Goal: Task Accomplishment & Management: Use online tool/utility

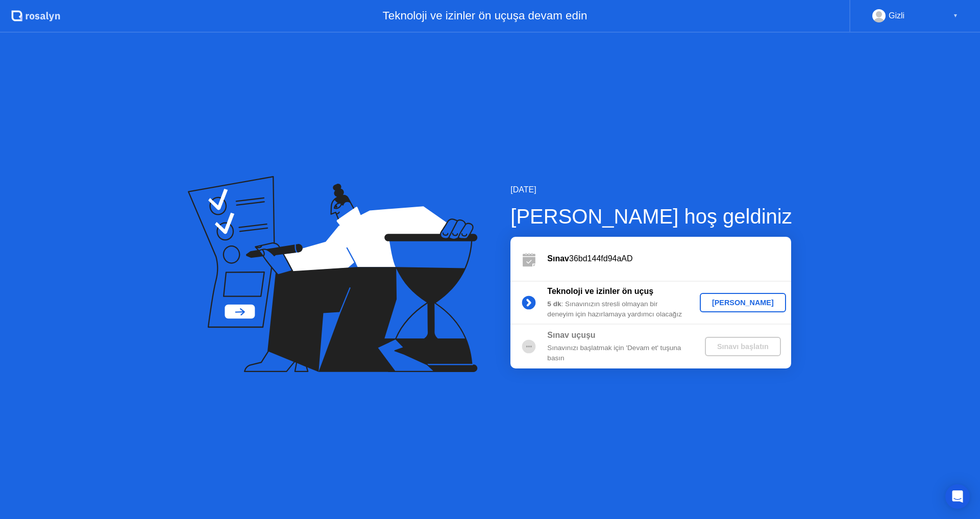
click at [750, 305] on div "[PERSON_NAME]" at bounding box center [743, 303] width 78 height 8
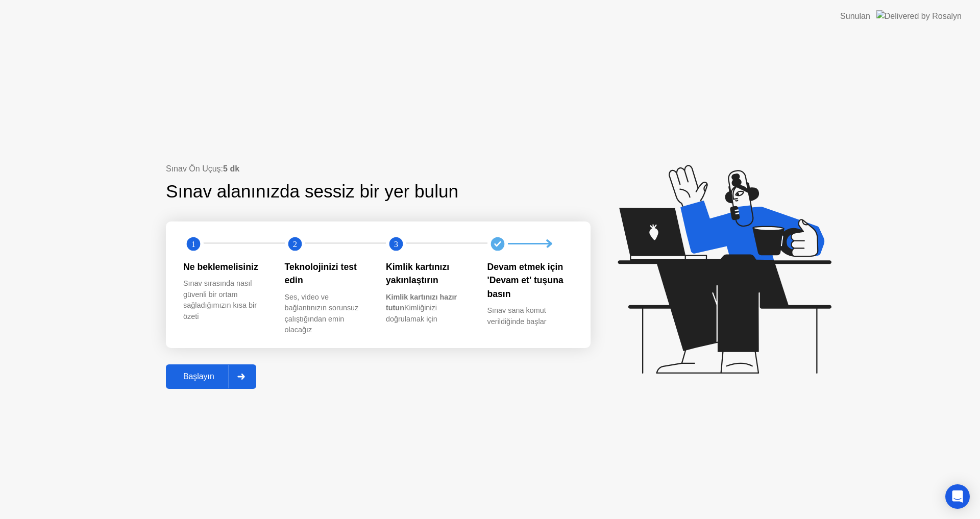
click at [201, 377] on div "Başlayın" at bounding box center [199, 376] width 60 height 9
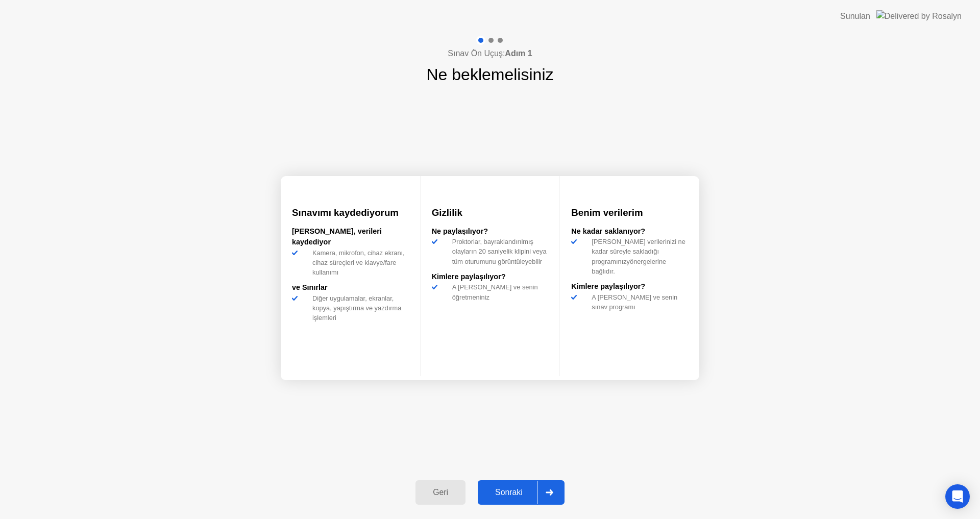
click at [509, 495] on div "Sonraki" at bounding box center [509, 492] width 56 height 9
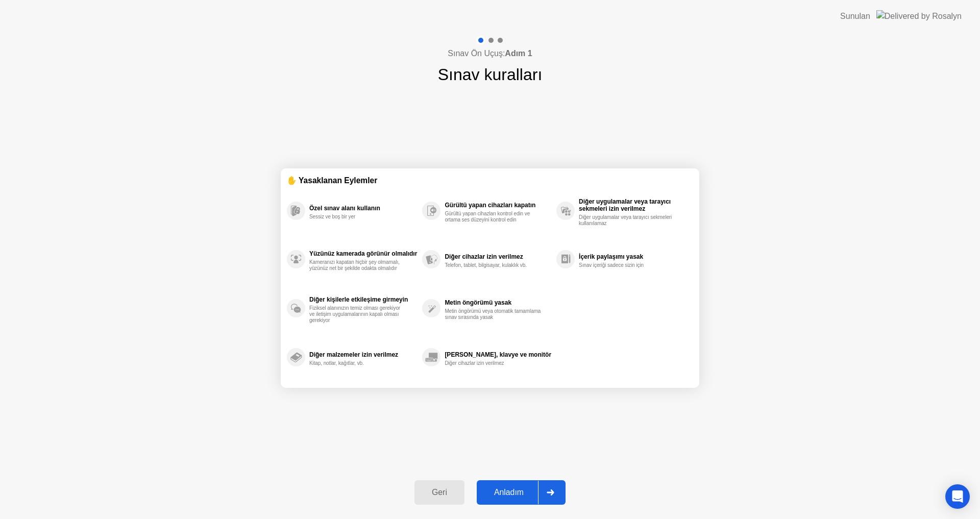
click at [508, 489] on div "Anladım" at bounding box center [509, 492] width 58 height 9
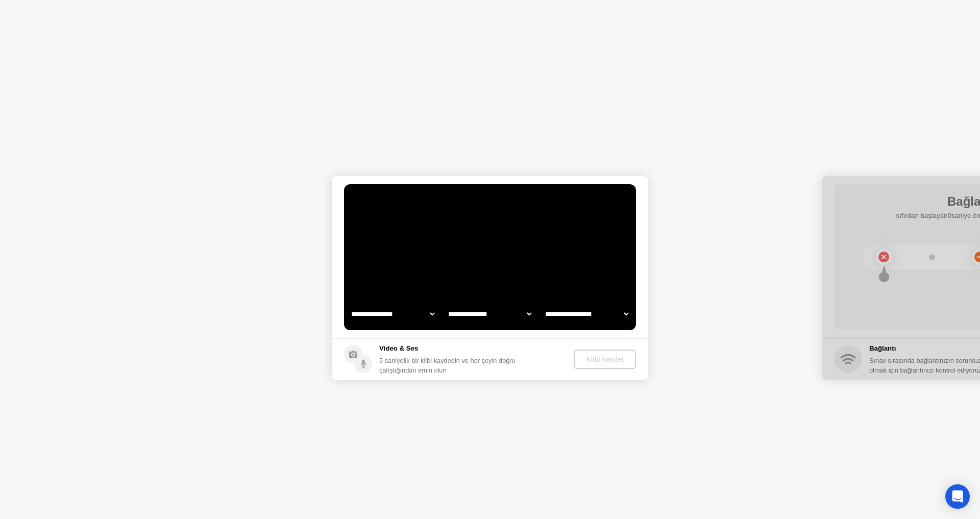
select select "**********"
select select "*******"
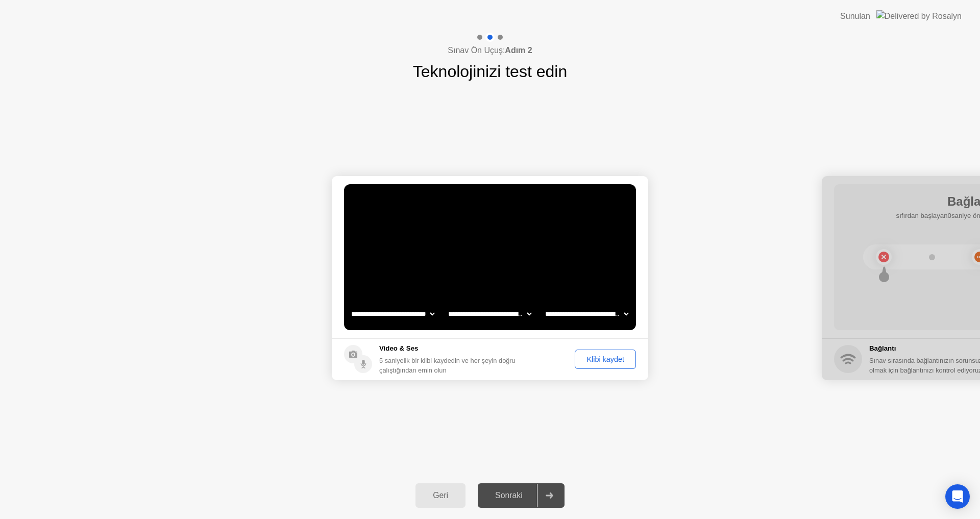
click at [598, 358] on div "Klibi kaydet" at bounding box center [605, 359] width 54 height 8
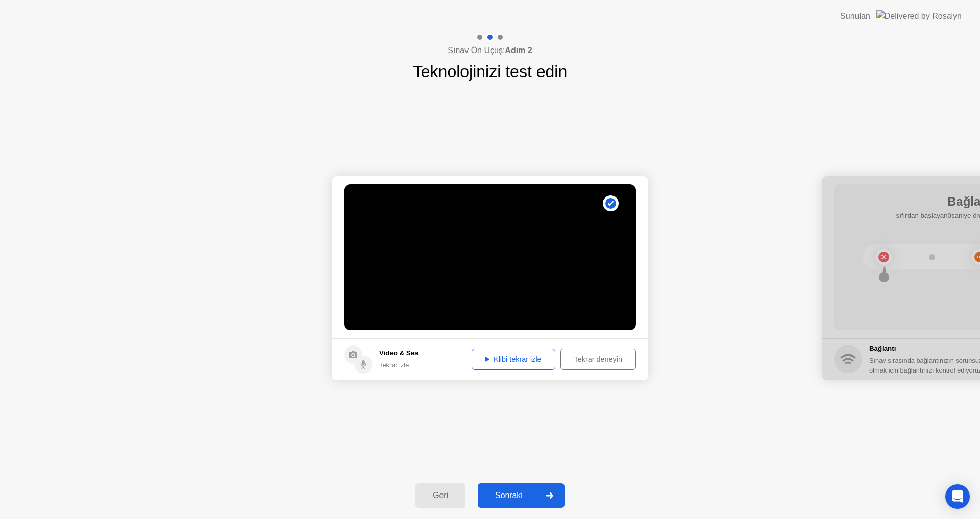
click at [506, 361] on div "Klibi tekrar izle" at bounding box center [513, 359] width 77 height 8
click at [485, 359] on icon at bounding box center [487, 359] width 4 height 5
click at [590, 362] on div "Tekrar deneyin" at bounding box center [598, 359] width 68 height 8
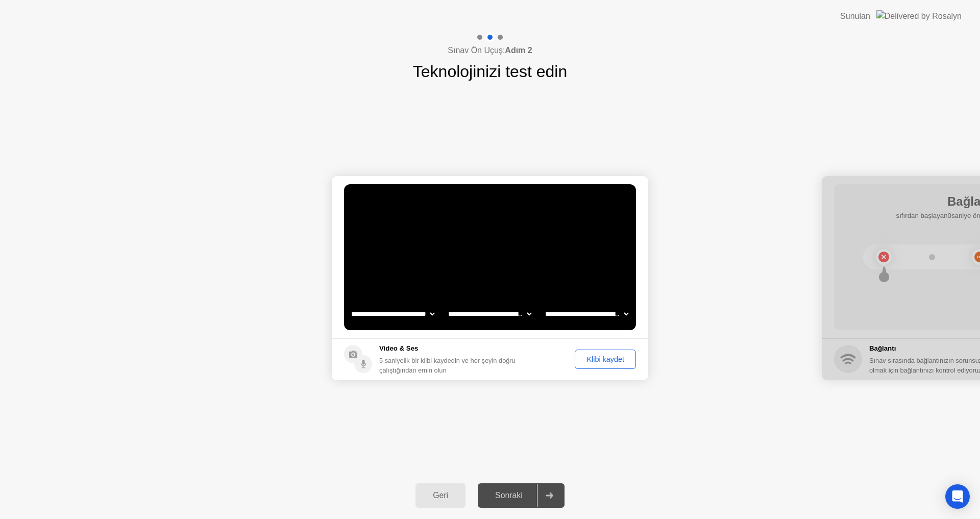
click at [604, 355] on div "Klibi kaydet" at bounding box center [605, 359] width 54 height 8
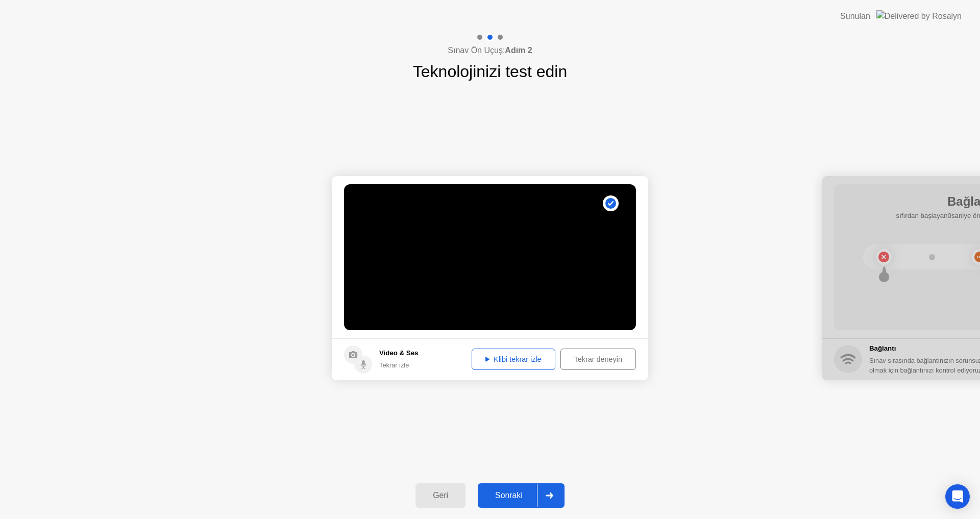
click at [485, 357] on icon at bounding box center [487, 359] width 4 height 5
click at [523, 491] on div "Sonraki" at bounding box center [509, 495] width 56 height 9
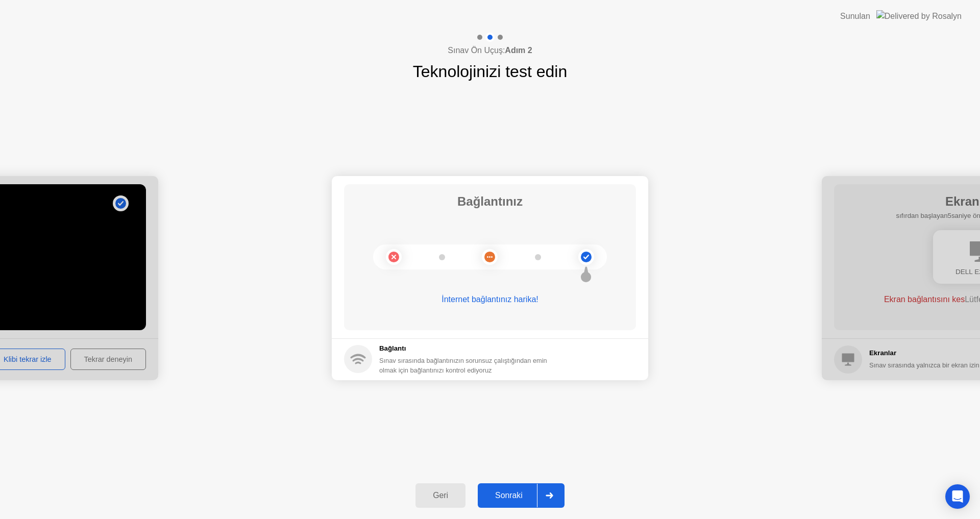
click at [528, 499] on div "Sonraki" at bounding box center [509, 495] width 56 height 9
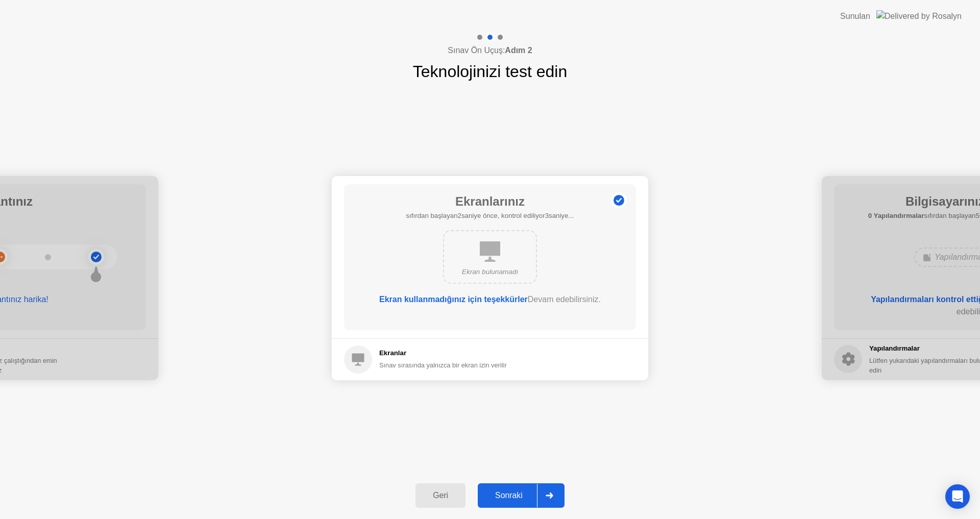
click at [511, 491] on div "Sonraki" at bounding box center [509, 495] width 56 height 9
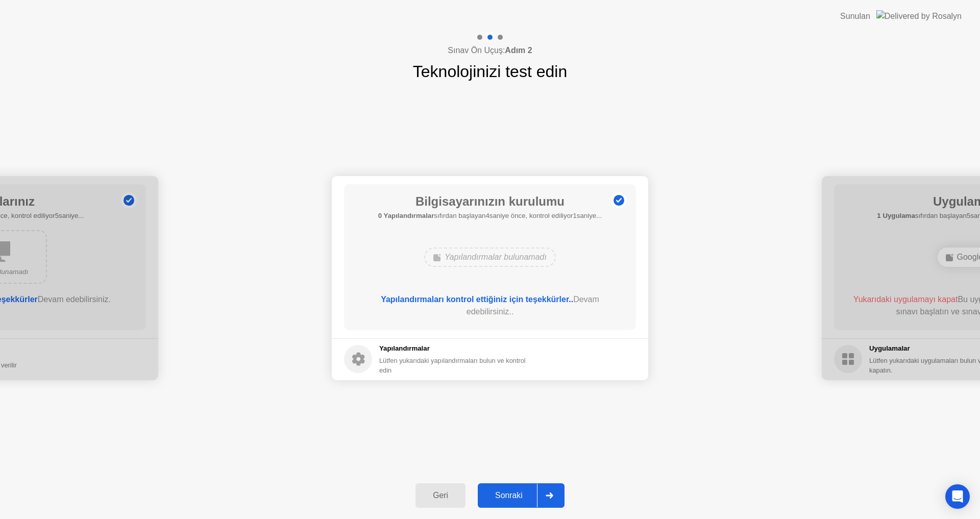
click at [517, 489] on button "Sonraki" at bounding box center [521, 495] width 87 height 25
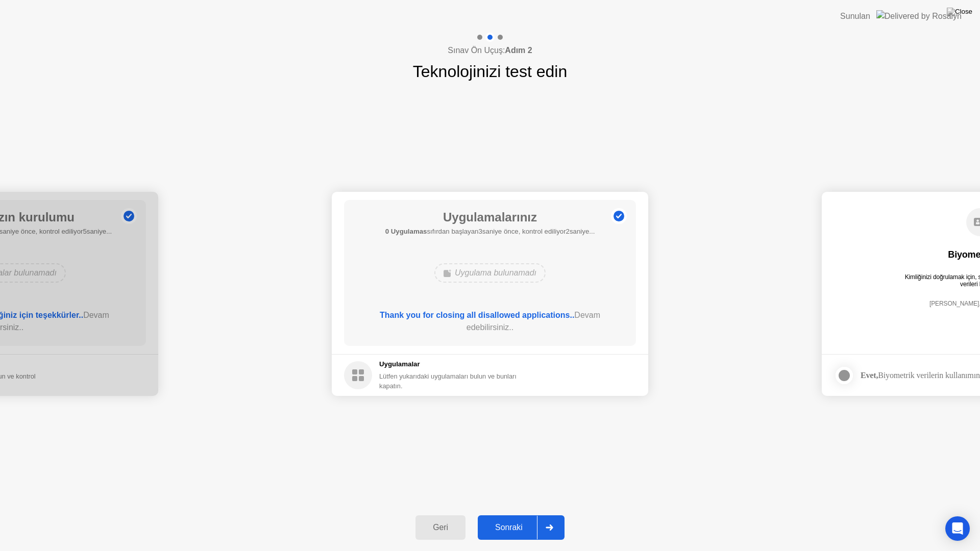
click at [511, 519] on div "Sonraki" at bounding box center [509, 527] width 56 height 9
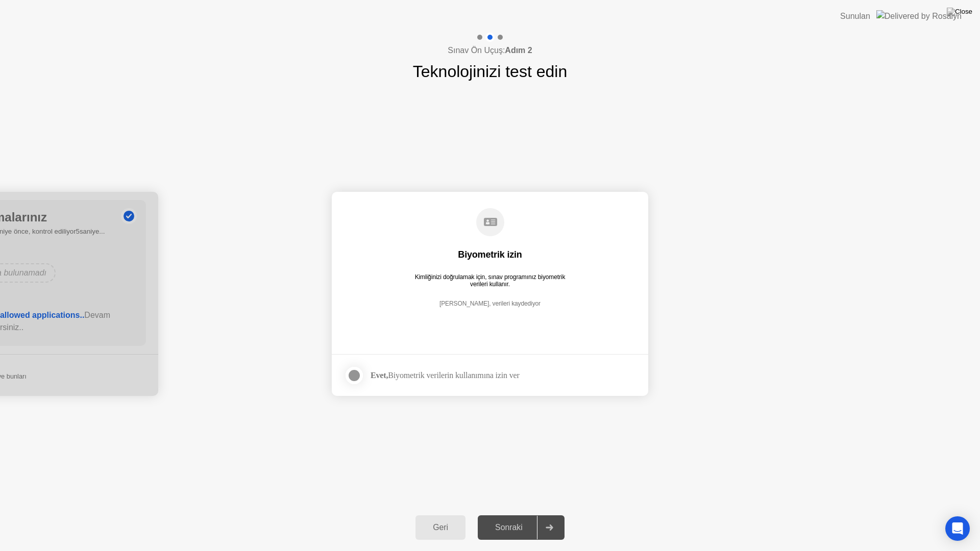
click at [356, 376] on div at bounding box center [354, 376] width 12 height 12
click at [518, 519] on div "Sonraki" at bounding box center [509, 527] width 56 height 9
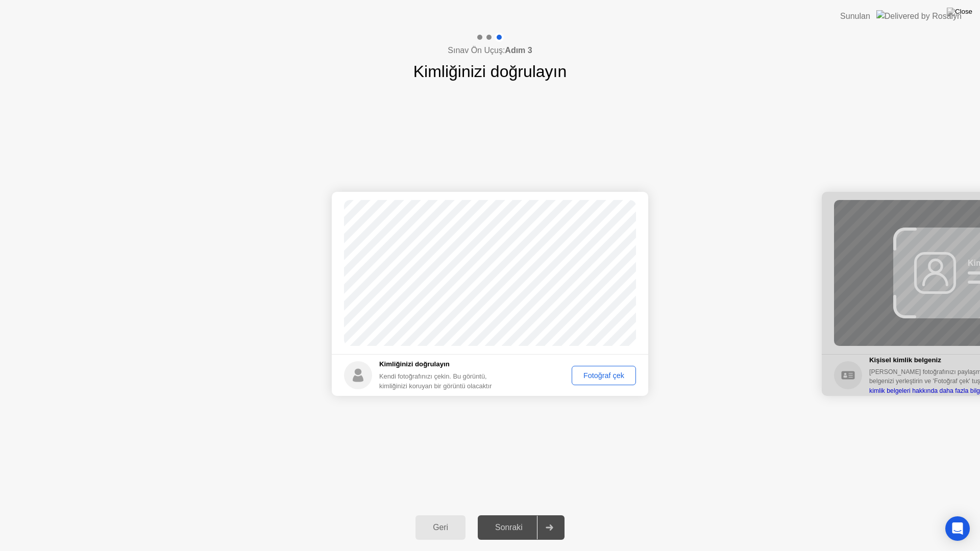
click at [606, 375] on div "Fotoğraf çek" at bounding box center [603, 376] width 57 height 8
click at [518, 519] on div "Sonraki" at bounding box center [509, 527] width 56 height 9
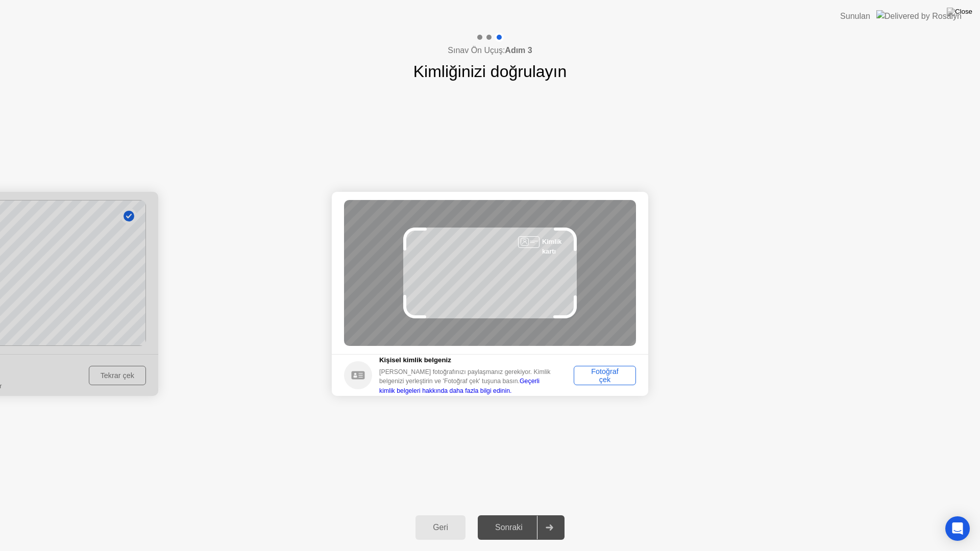
click at [622, 382] on div "Fotoğraf çek" at bounding box center [604, 376] width 55 height 16
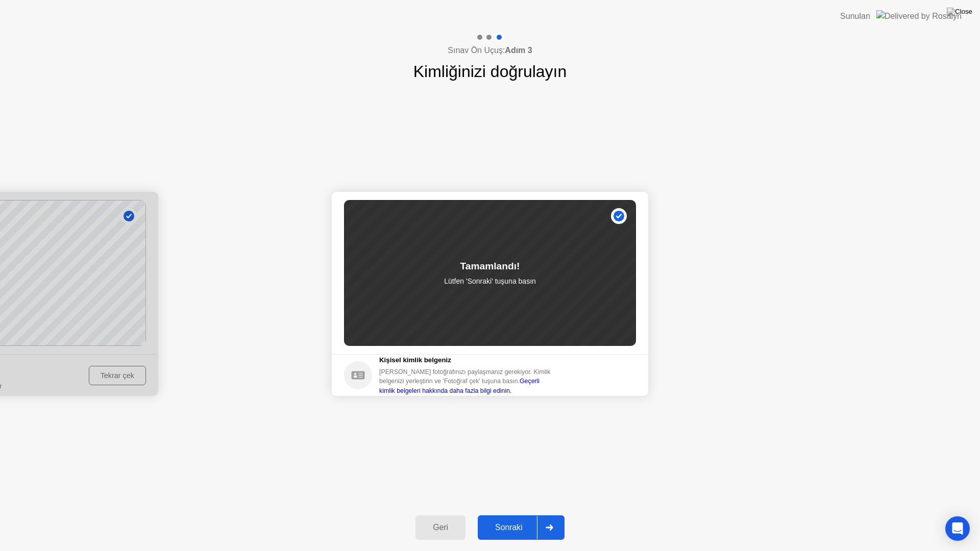
click at [510, 519] on div "Sonraki" at bounding box center [509, 527] width 56 height 9
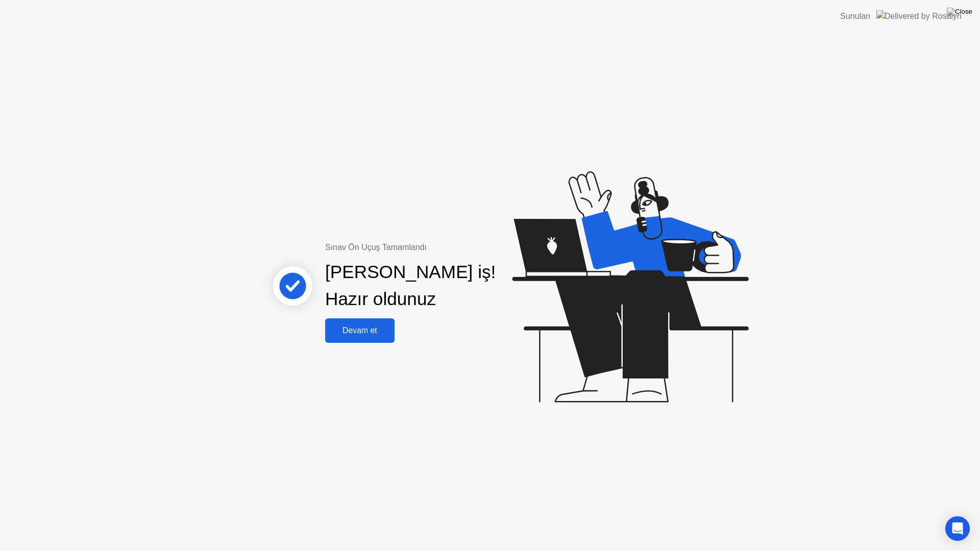
click at [370, 340] on button "Devam et" at bounding box center [359, 331] width 69 height 25
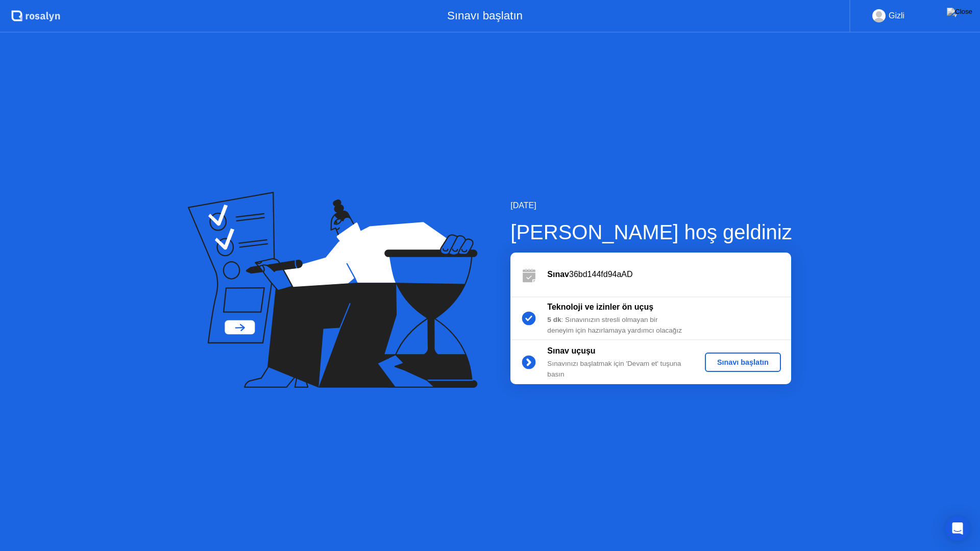
click at [747, 364] on div "Sınavı başlatın" at bounding box center [743, 362] width 68 height 8
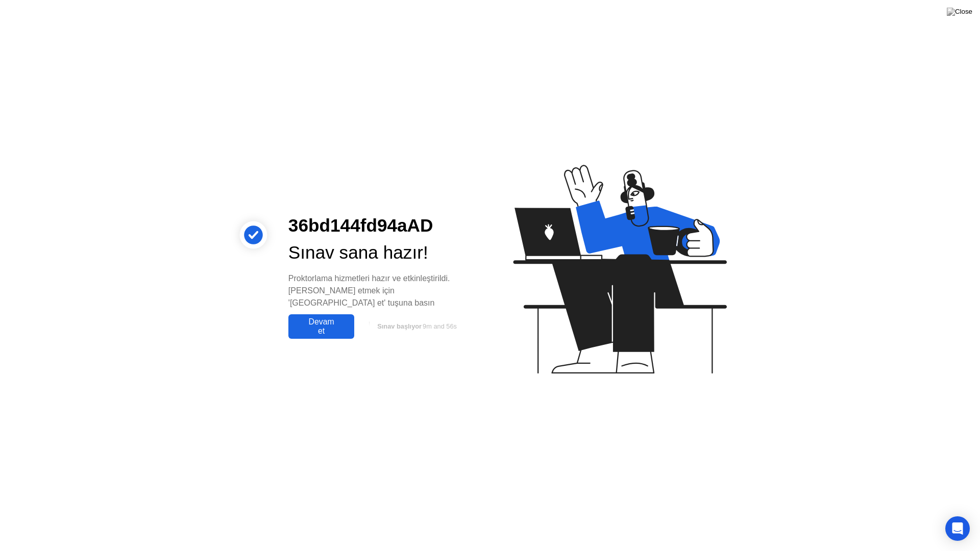
click at [319, 325] on div "Devam et" at bounding box center [321, 327] width 60 height 18
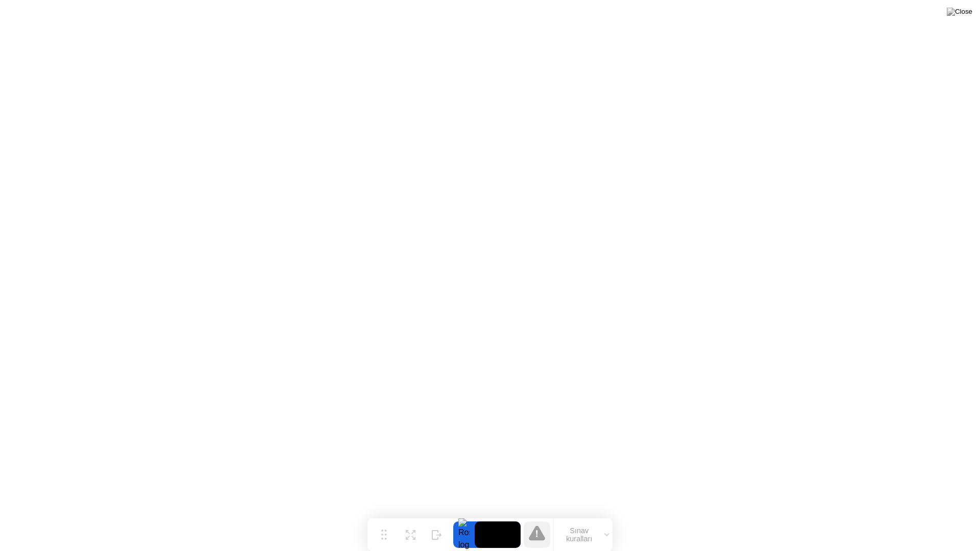
click at [610, 519] on button "Sınav kuralları" at bounding box center [583, 534] width 59 height 17
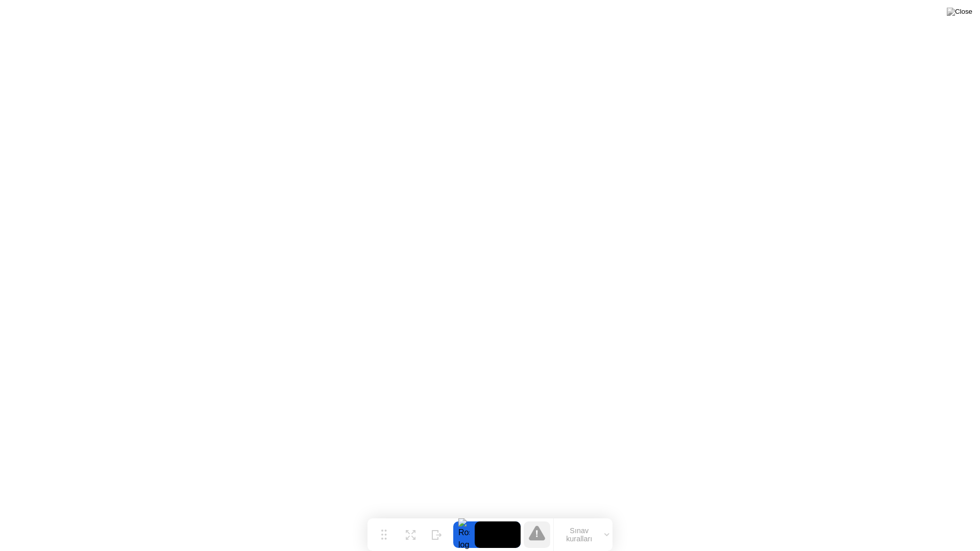
click at [494, 519] on video at bounding box center [498, 535] width 46 height 27
click at [491, 519] on video at bounding box center [498, 535] width 46 height 27
click at [439, 519] on div "Gizle" at bounding box center [437, 543] width 12 height 6
click at [945, 519] on div "Göster" at bounding box center [939, 543] width 16 height 6
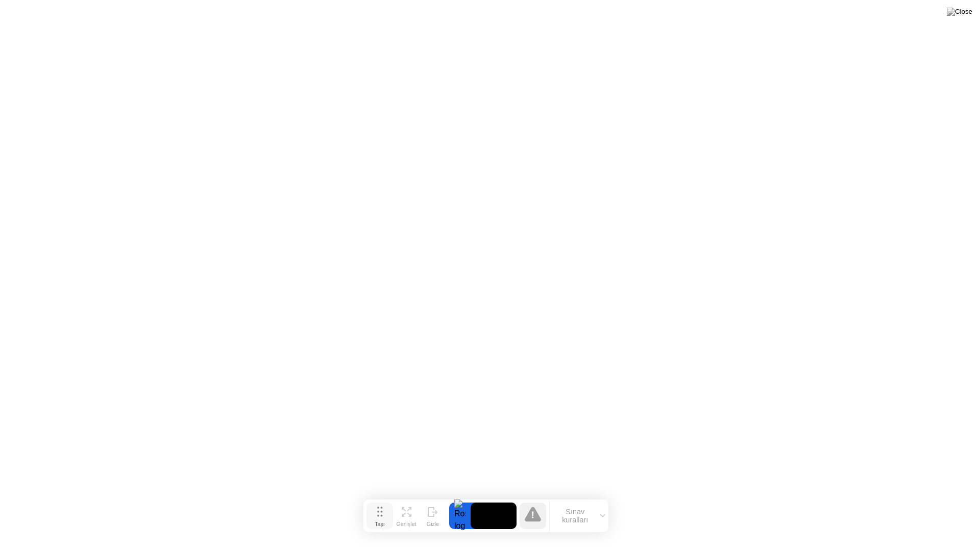
drag, startPoint x: 384, startPoint y: 537, endPoint x: 380, endPoint y: 517, distance: 19.9
click at [380, 519] on div "Taşı" at bounding box center [380, 524] width 10 height 6
drag, startPoint x: 378, startPoint y: 520, endPoint x: 383, endPoint y: 529, distance: 9.8
click at [383, 519] on div "Taşı" at bounding box center [384, 532] width 10 height 6
click at [500, 519] on video at bounding box center [498, 524] width 46 height 27
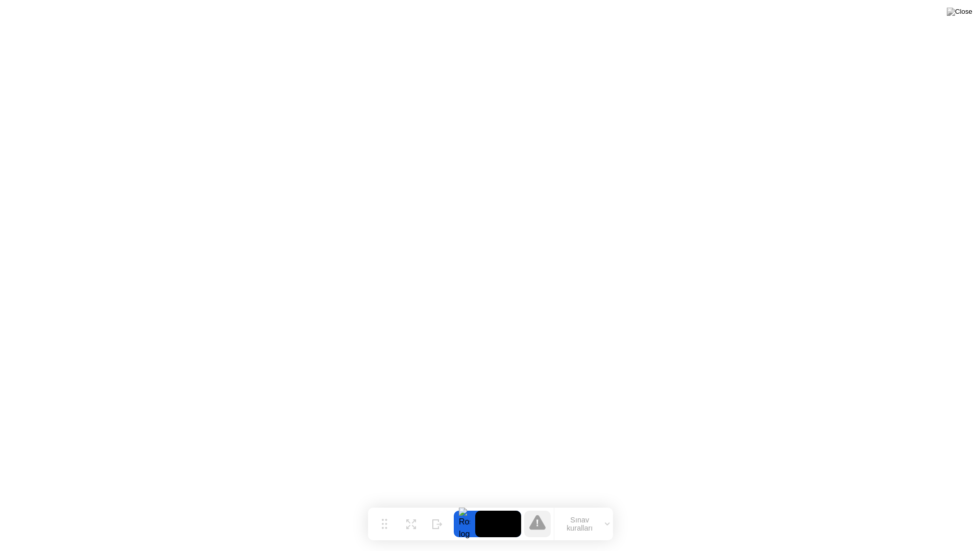
click at [500, 519] on video at bounding box center [498, 524] width 46 height 27
click at [605, 519] on button "Sınav kuralları" at bounding box center [583, 524] width 59 height 17
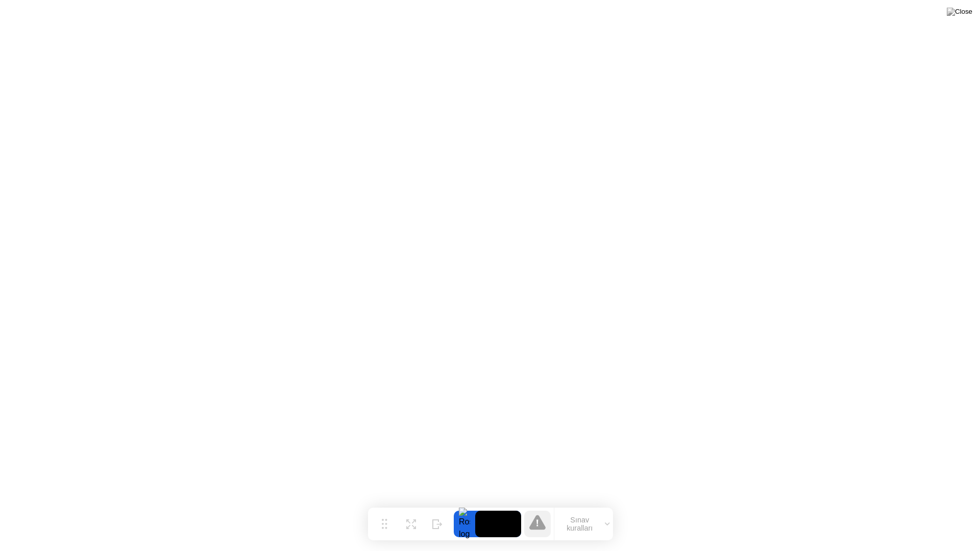
click at [492, 519] on video at bounding box center [498, 524] width 46 height 27
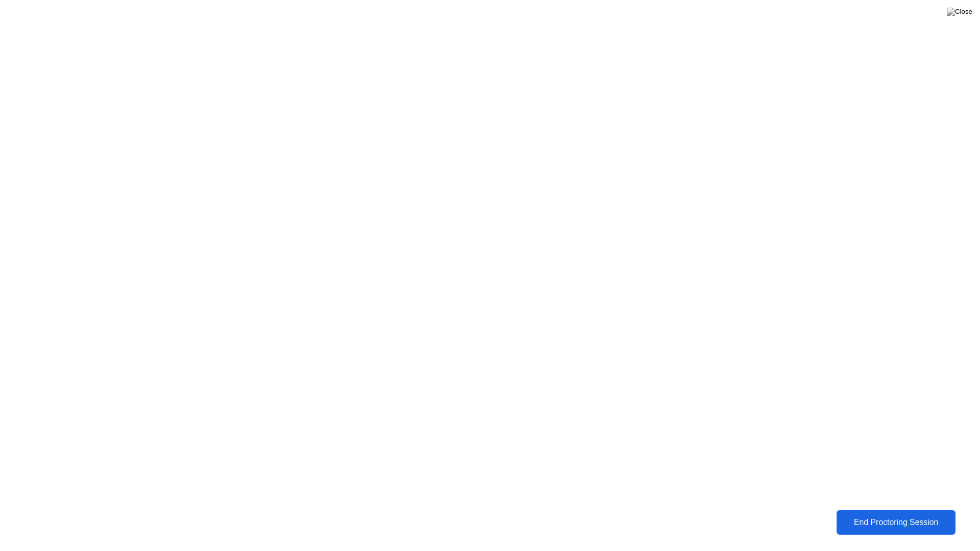
click at [881, 519] on div "End Proctoring Session" at bounding box center [896, 522] width 113 height 9
